Goal: Find contact information: Find contact information

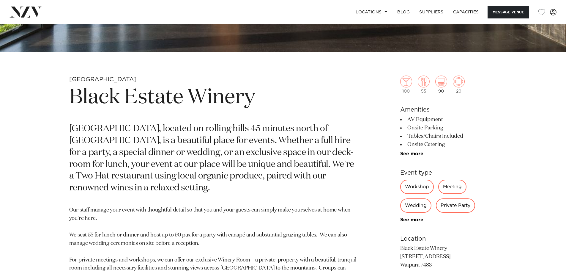
scroll to position [357, 0]
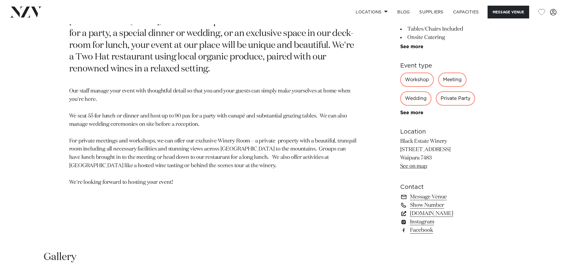
click at [431, 213] on link "blackestate.co.nz" at bounding box center [449, 213] width 97 height 8
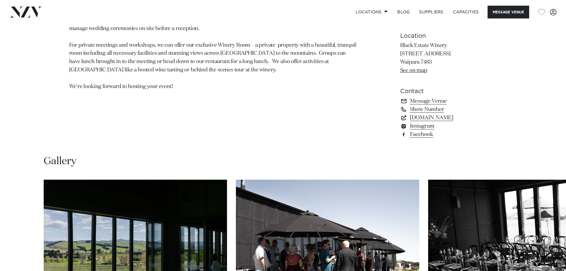
scroll to position [327, 0]
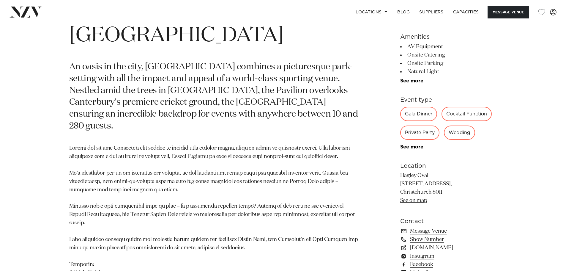
scroll to position [357, 0]
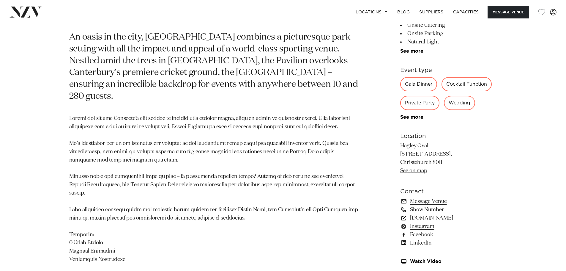
click at [439, 214] on link "[DOMAIN_NAME]" at bounding box center [449, 217] width 97 height 8
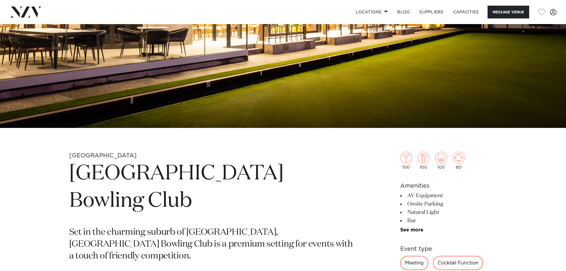
scroll to position [178, 0]
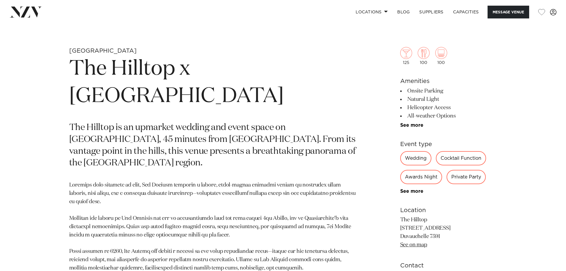
scroll to position [268, 0]
